Goal: Task Accomplishment & Management: Manage account settings

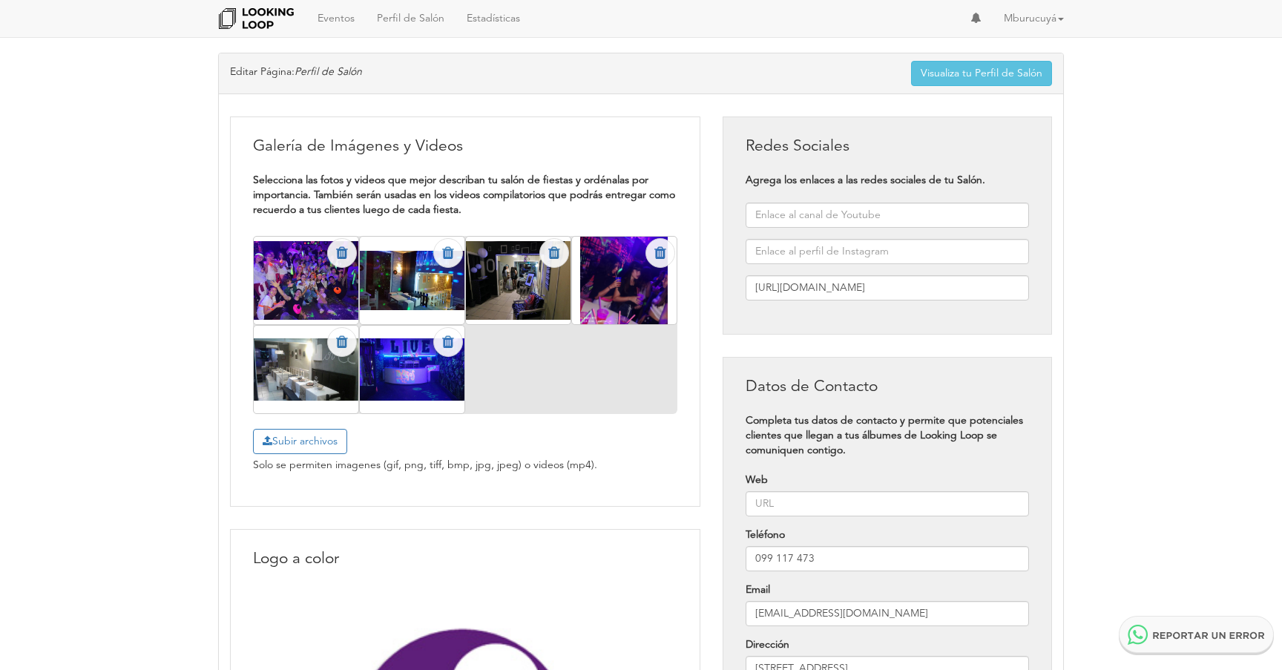
click at [341, 258] on icon at bounding box center [342, 253] width 12 height 15
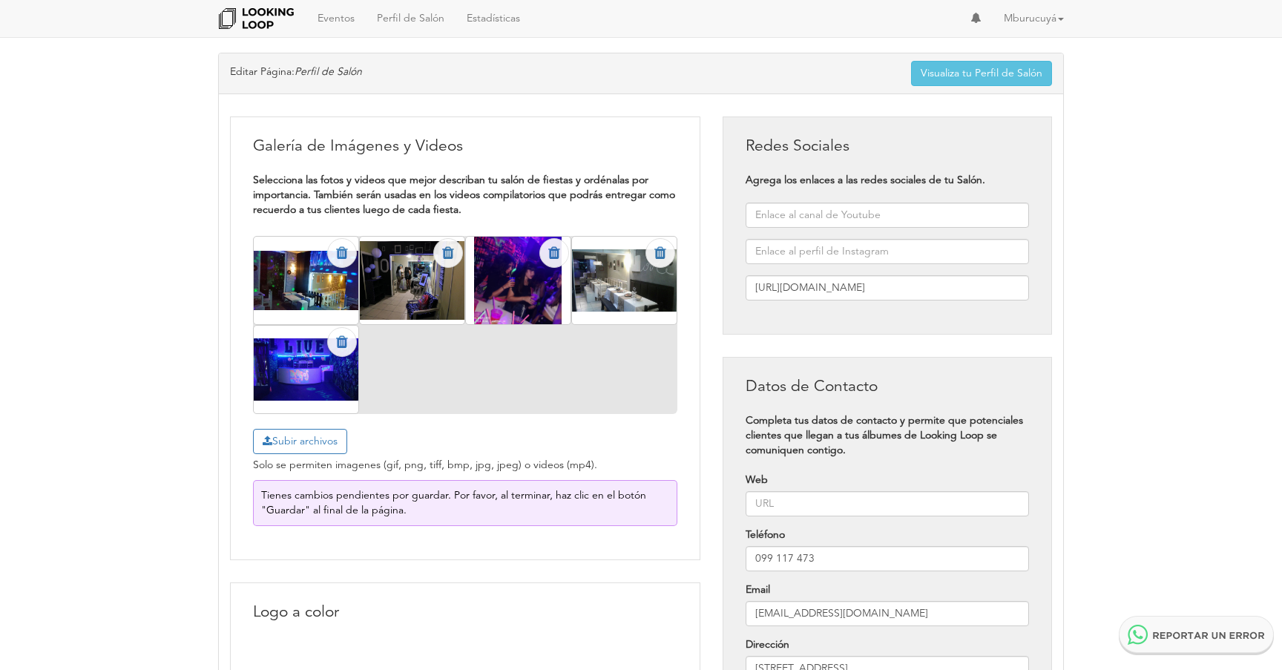
click at [341, 258] on icon at bounding box center [342, 253] width 12 height 15
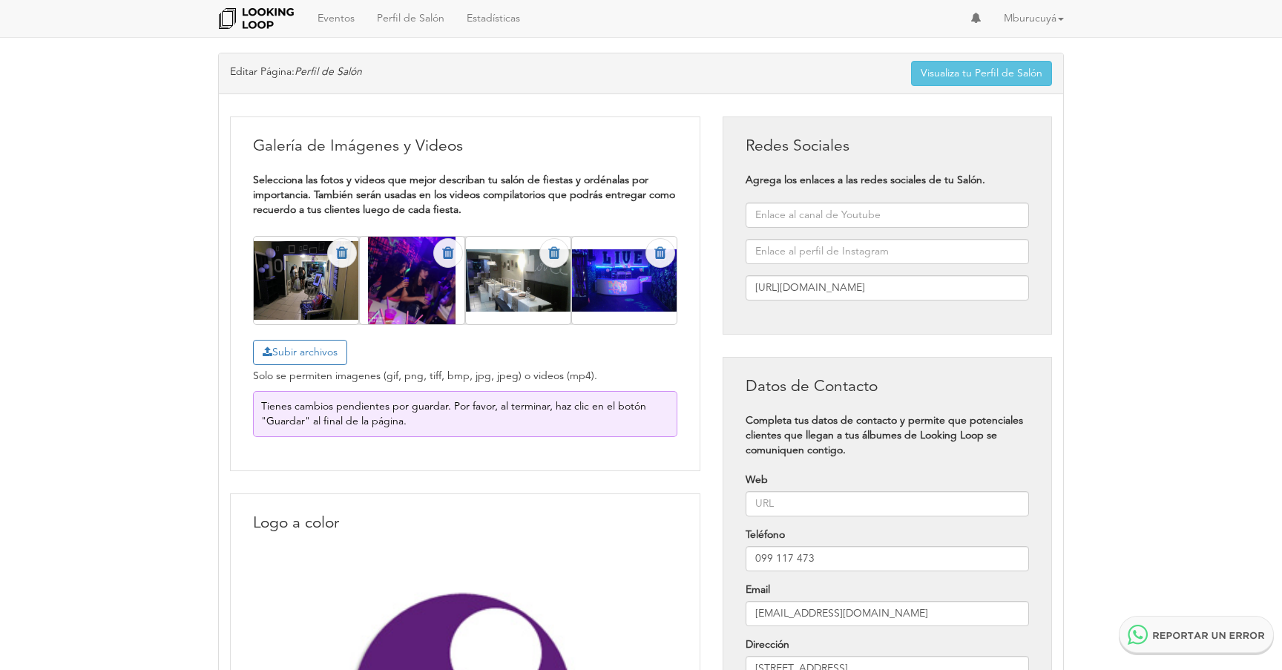
click at [341, 258] on icon at bounding box center [342, 253] width 12 height 15
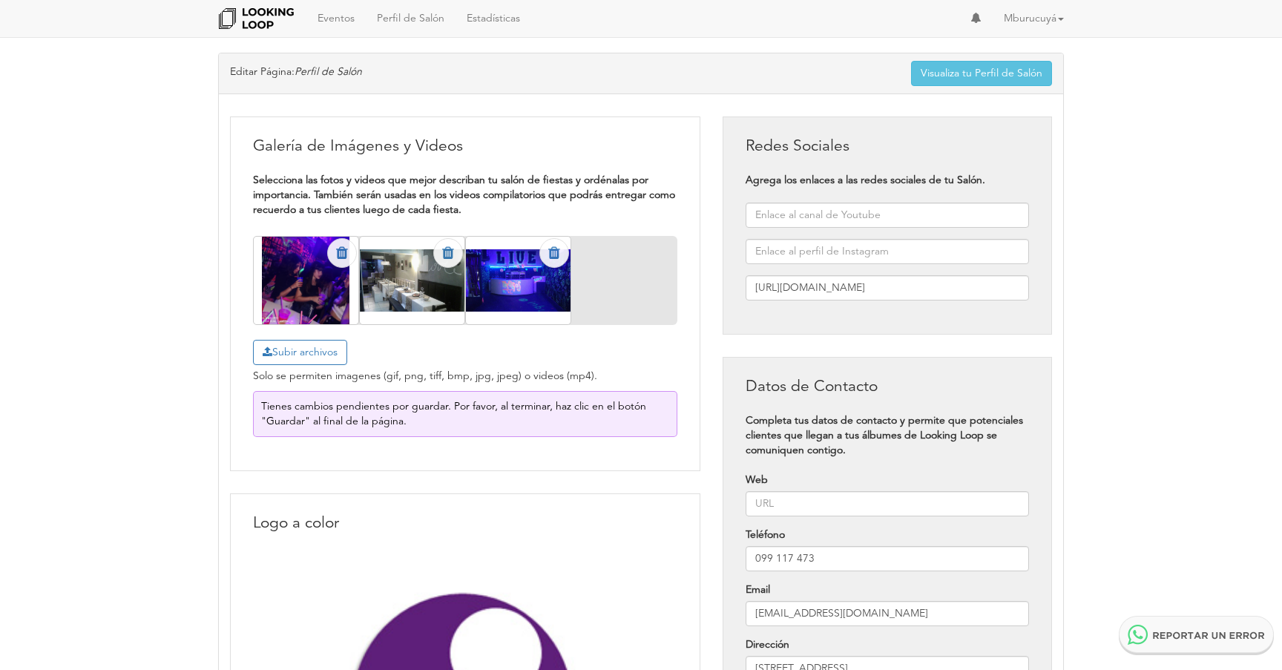
click at [341, 258] on icon at bounding box center [342, 253] width 12 height 15
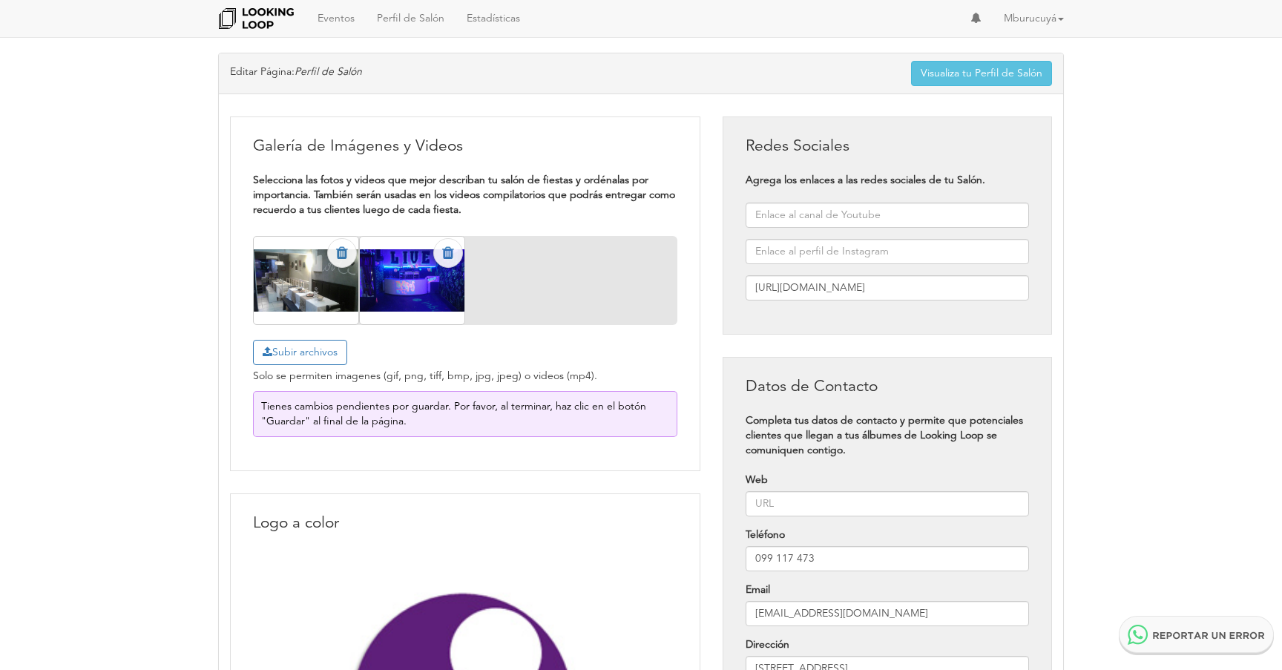
click at [341, 258] on icon at bounding box center [342, 253] width 12 height 15
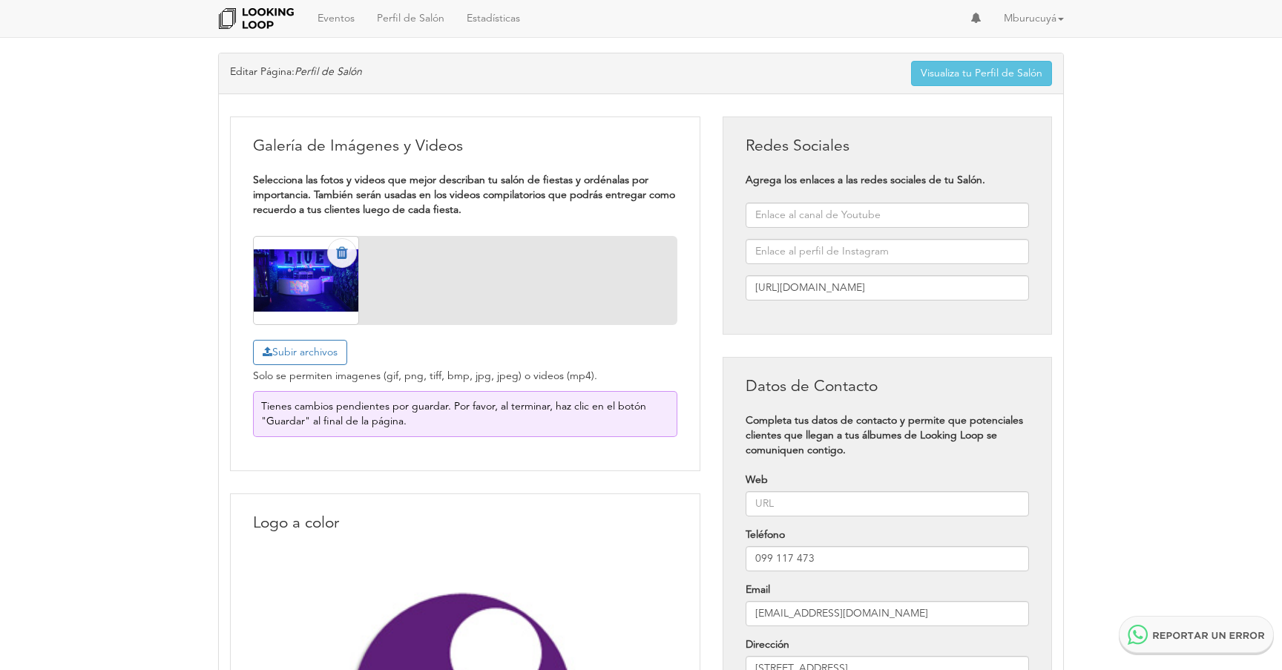
click at [341, 258] on icon at bounding box center [342, 253] width 12 height 15
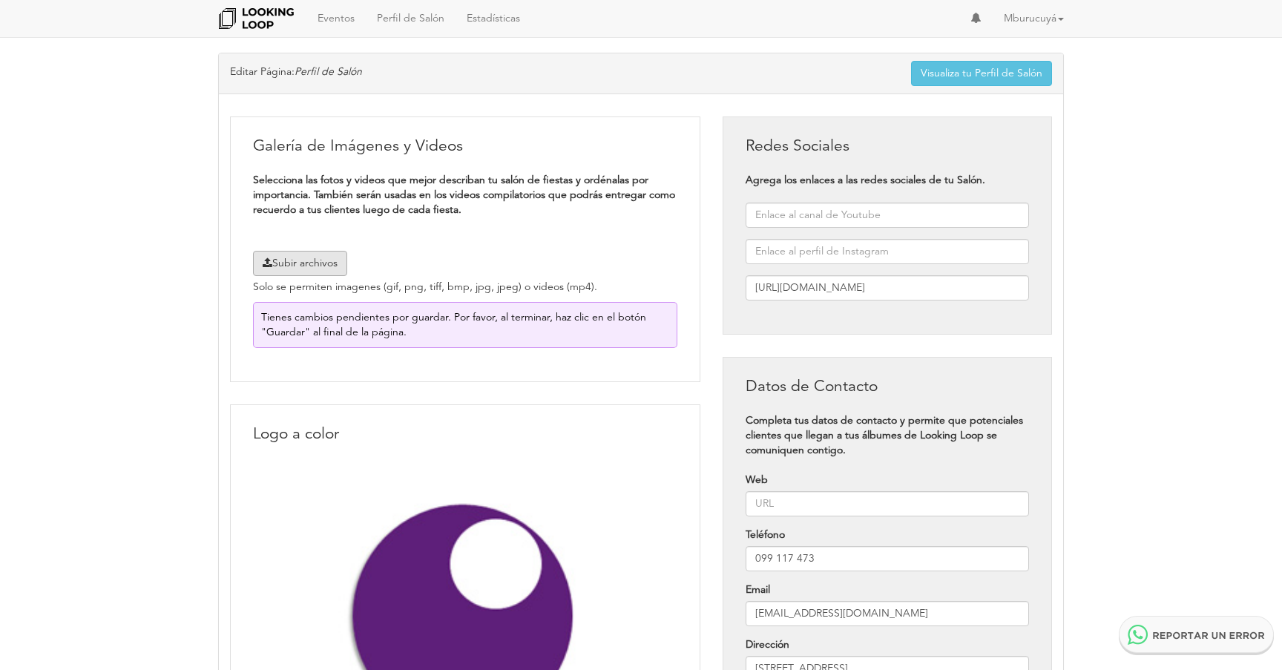
click at [316, 257] on span "Subir archivos" at bounding box center [300, 263] width 94 height 25
click at [0, 0] on input "Subir archivos" at bounding box center [0, 0] width 0 height 0
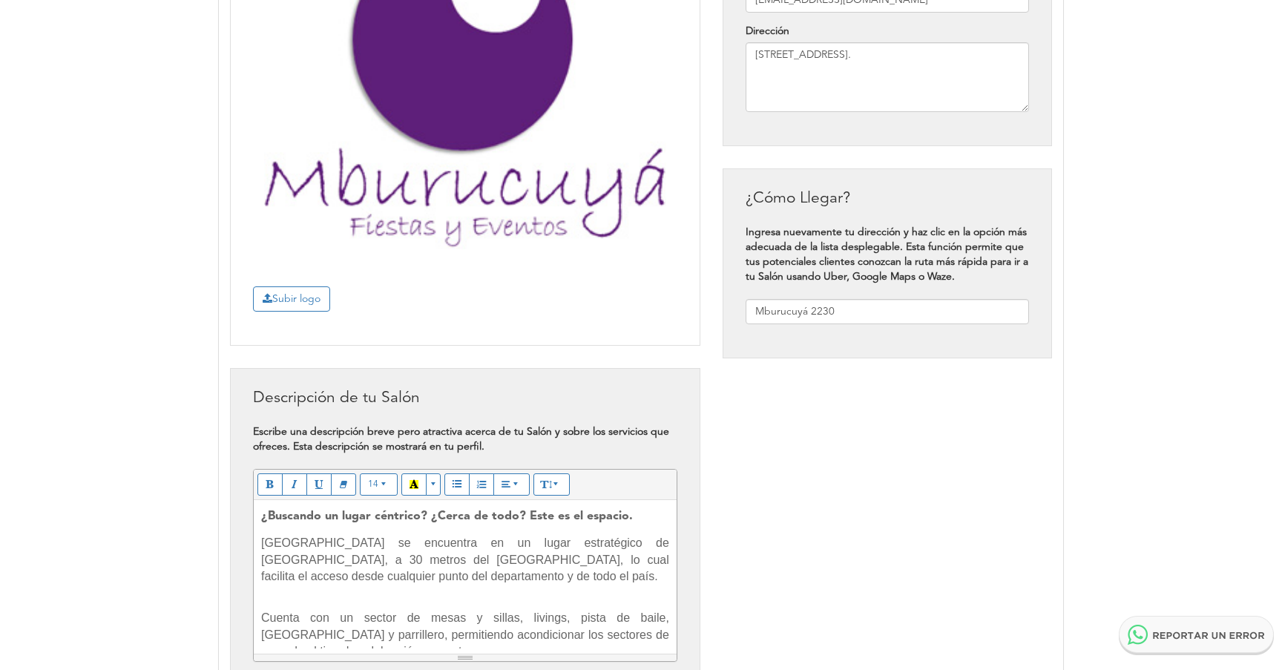
scroll to position [730, 0]
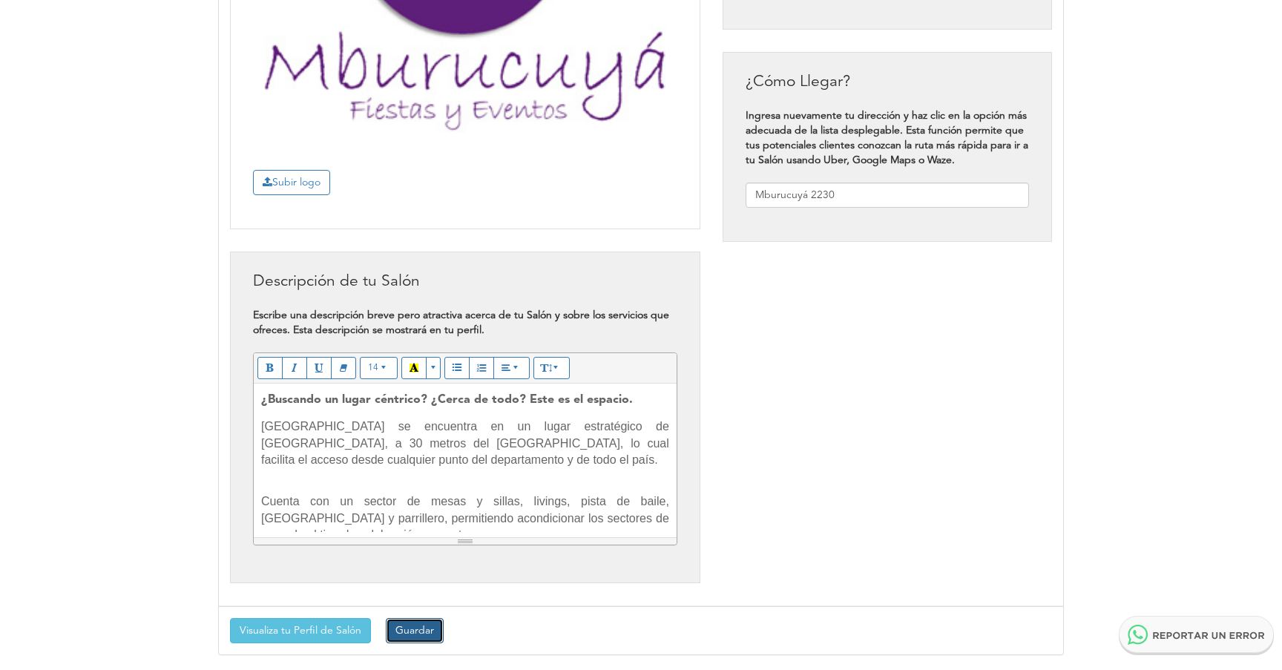
click at [413, 638] on button "Guardar" at bounding box center [415, 630] width 58 height 25
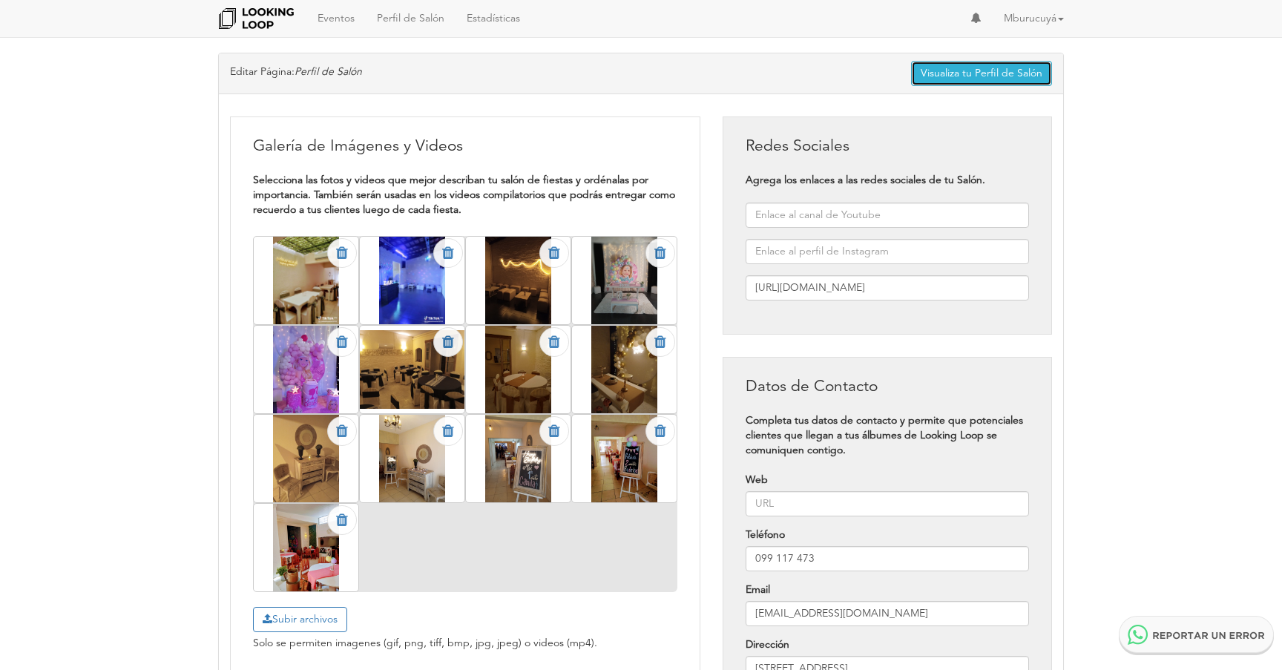
click at [948, 78] on link "Visualiza tu Perfil de Salón" at bounding box center [981, 73] width 141 height 25
